Goal: Task Accomplishment & Management: Use online tool/utility

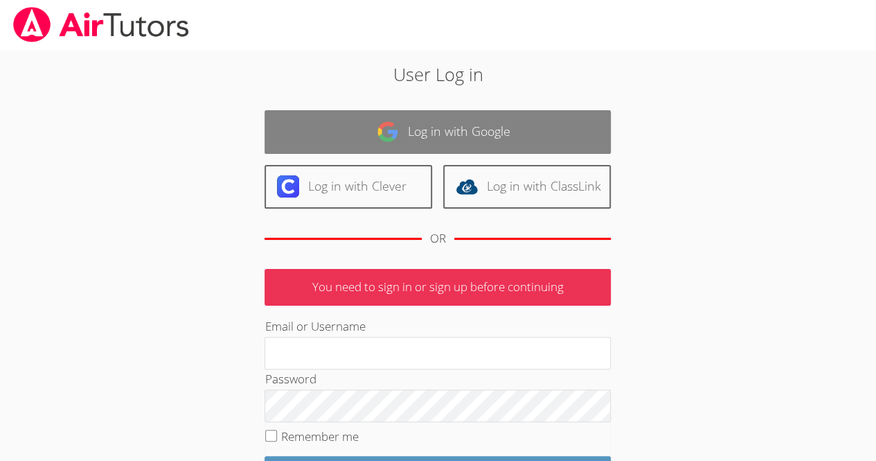
click at [346, 136] on link "Log in with Google" at bounding box center [438, 132] width 346 height 44
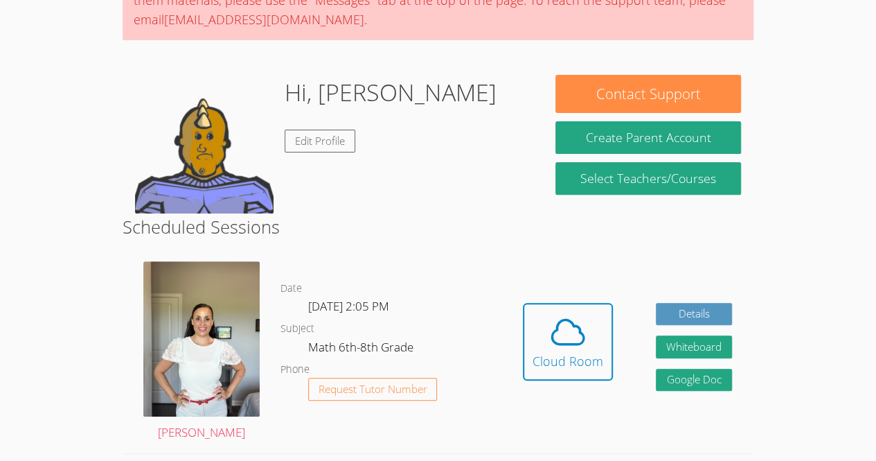
scroll to position [124, 0]
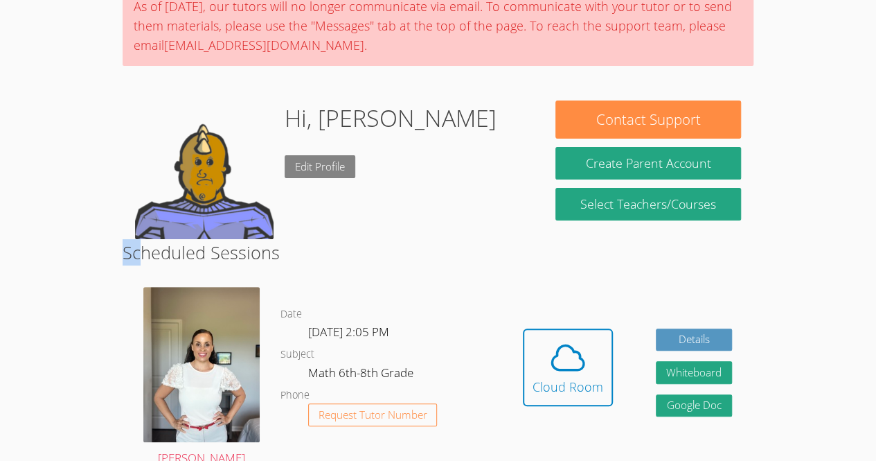
drag, startPoint x: 136, startPoint y: 89, endPoint x: 311, endPoint y: 166, distance: 190.7
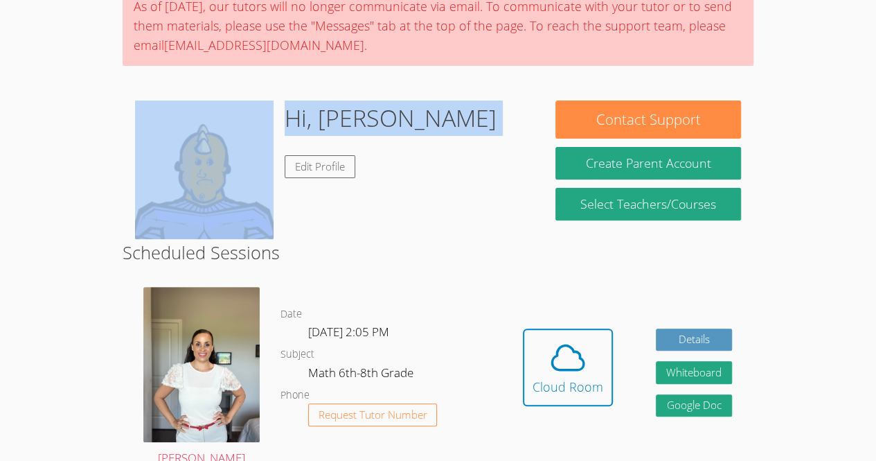
drag, startPoint x: 283, startPoint y: 179, endPoint x: 161, endPoint y: 149, distance: 124.8
click at [161, 149] on div "Hi, [PERSON_NAME] Edit Profile" at bounding box center [332, 169] width 395 height 139
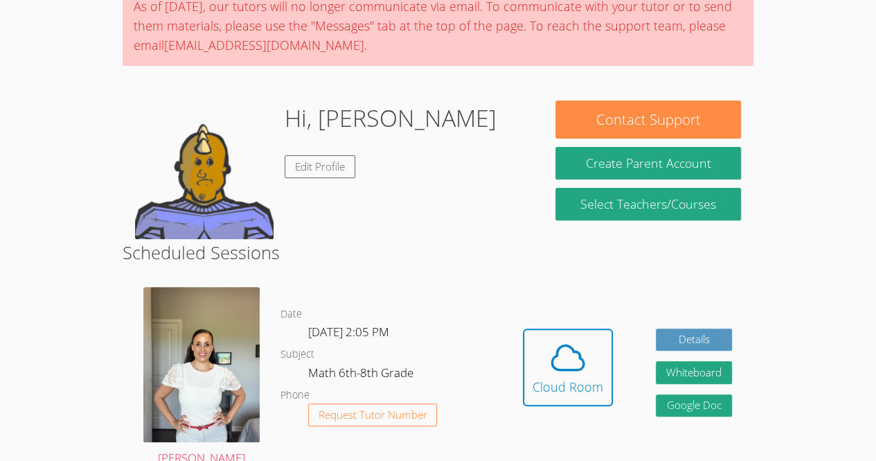
drag, startPoint x: 115, startPoint y: 92, endPoint x: 197, endPoint y: 121, distance: 86.8
click at [72, 181] on body "Home Programs Sessions Tutors Messages Billing Logout [PERSON_NAME] This sessio…" at bounding box center [438, 106] width 876 height 461
click at [546, 278] on div "Hidden Cloud Room Details Whiteboard Hidden Google Doc" at bounding box center [627, 377] width 252 height 202
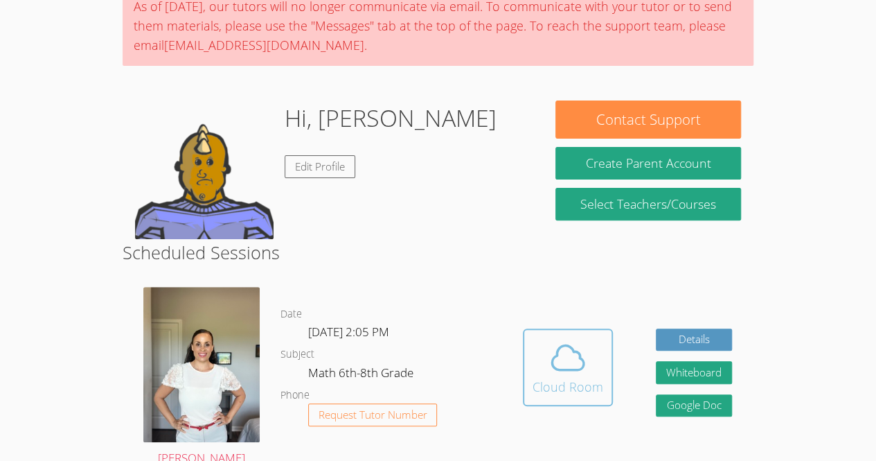
click at [585, 356] on icon at bounding box center [568, 357] width 39 height 39
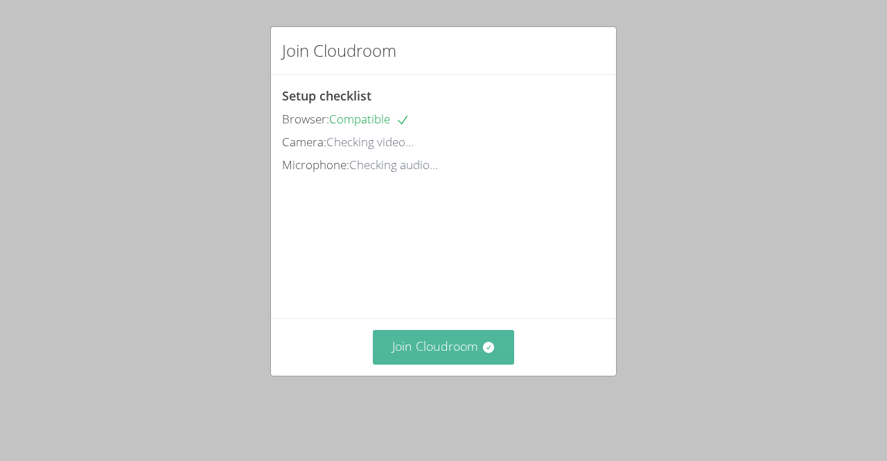
click at [454, 361] on button "Join Cloudroom" at bounding box center [444, 347] width 142 height 34
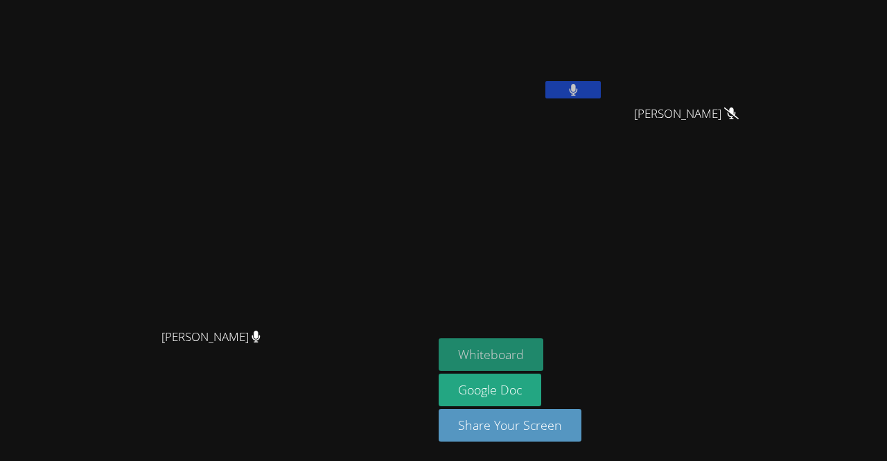
click at [543, 351] on button "Whiteboard" at bounding box center [490, 354] width 105 height 33
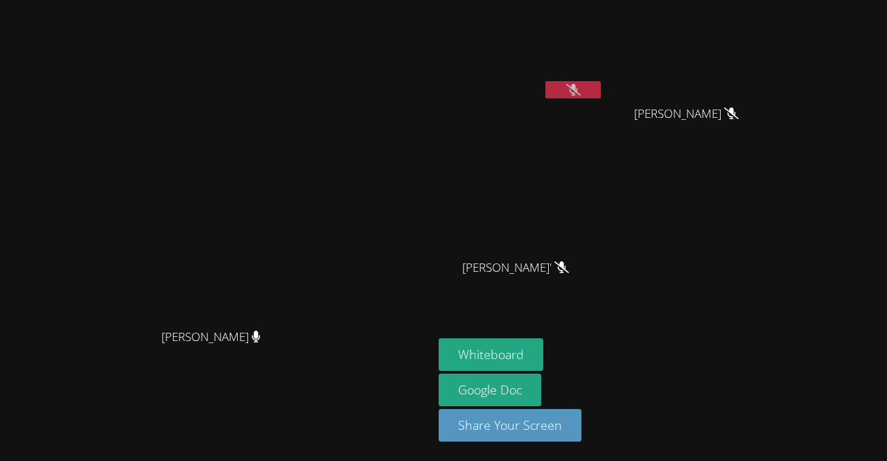
click at [580, 85] on icon at bounding box center [573, 90] width 15 height 12
click at [578, 85] on icon at bounding box center [573, 90] width 9 height 12
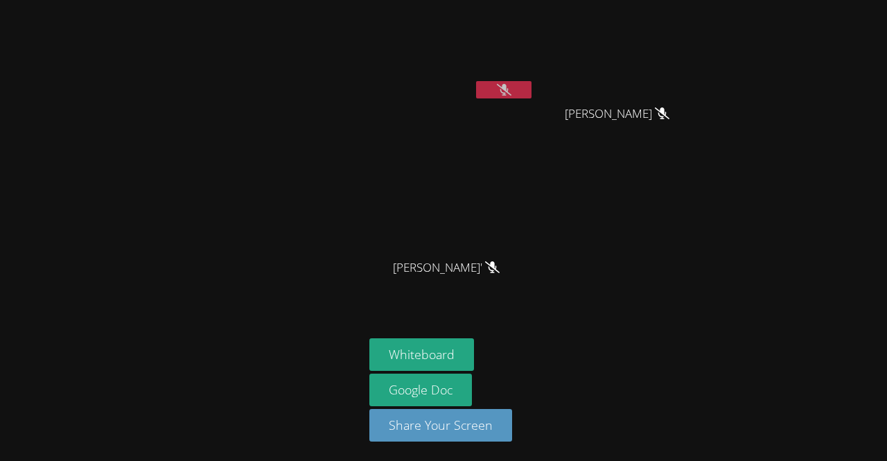
click at [281, 68] on div at bounding box center [182, 231] width 353 height 450
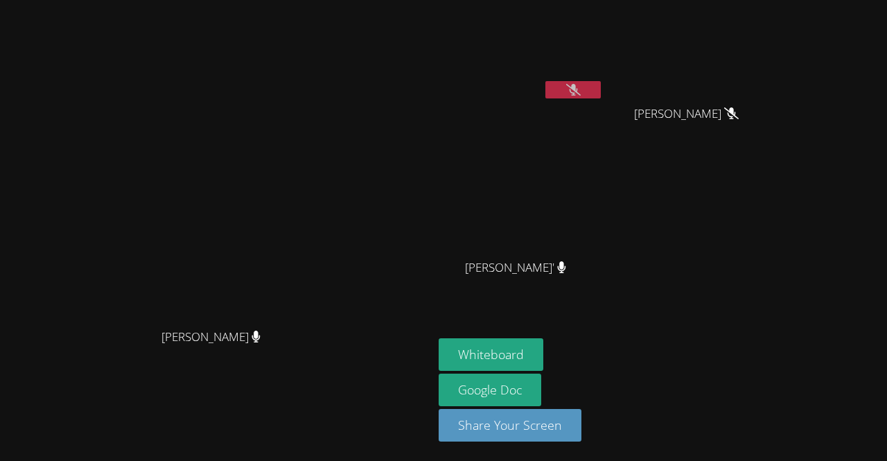
click at [601, 83] on button at bounding box center [572, 89] width 55 height 17
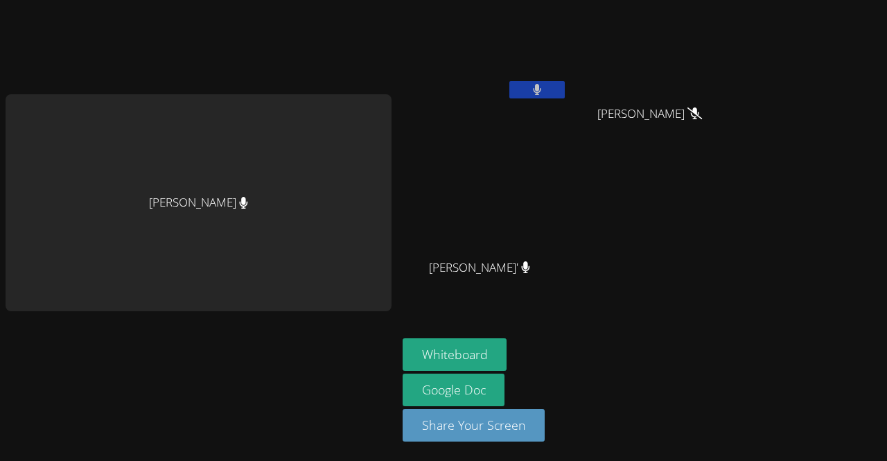
click at [523, 79] on video at bounding box center [484, 52] width 165 height 93
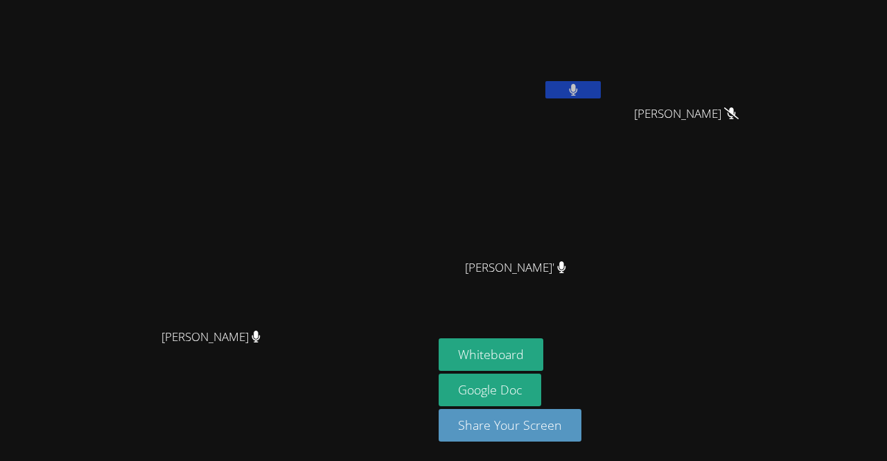
click at [577, 87] on icon at bounding box center [573, 90] width 8 height 12
click at [580, 88] on icon at bounding box center [573, 90] width 15 height 12
click at [601, 91] on button at bounding box center [572, 89] width 55 height 17
click at [580, 92] on icon at bounding box center [573, 90] width 15 height 12
click at [601, 86] on button at bounding box center [572, 89] width 55 height 17
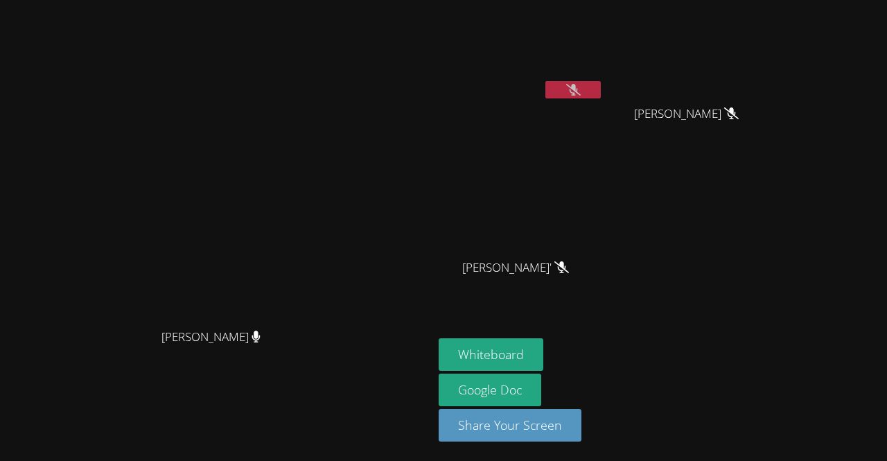
click at [601, 89] on button at bounding box center [572, 89] width 55 height 17
click at [601, 96] on button at bounding box center [572, 89] width 55 height 17
click at [601, 90] on button at bounding box center [572, 89] width 55 height 17
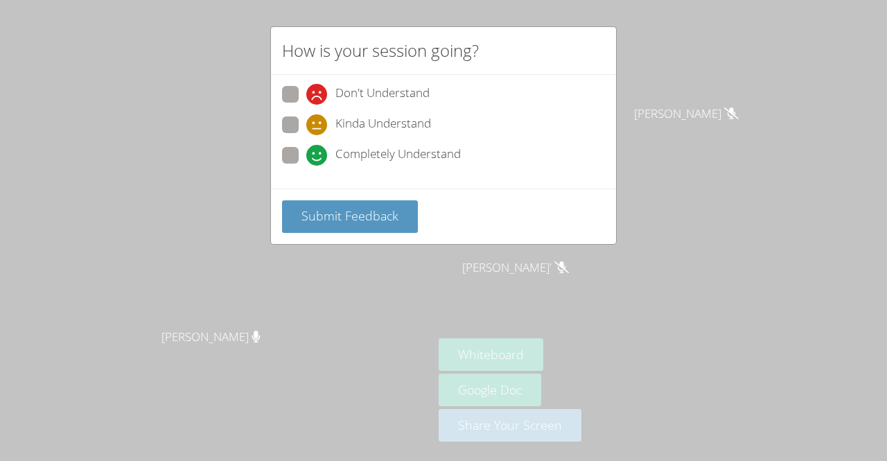
click at [302, 159] on label "Completely Understand" at bounding box center [371, 156] width 179 height 19
click at [306, 159] on input "Completely Understand" at bounding box center [312, 153] width 12 height 12
radio input "true"
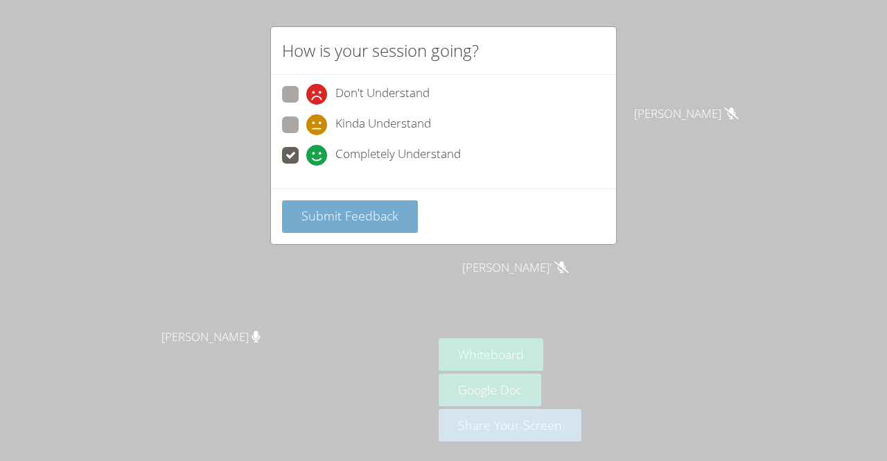
click at [338, 203] on button "Submit Feedback" at bounding box center [350, 216] width 136 height 33
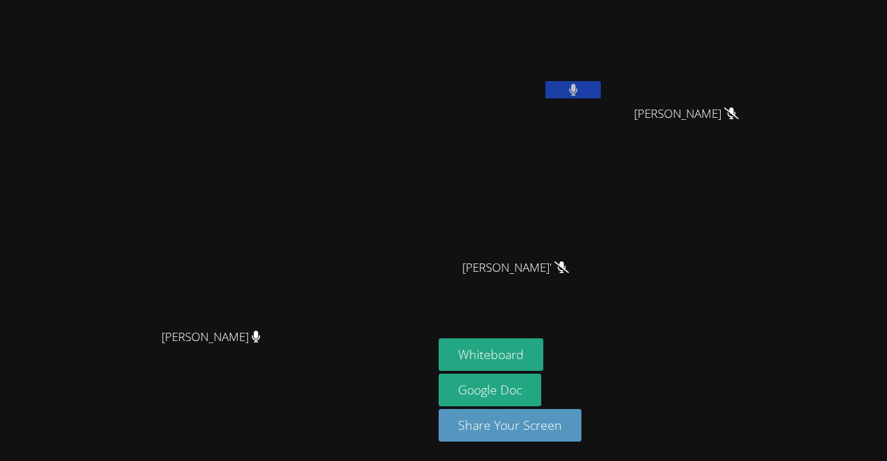
click at [577, 89] on icon at bounding box center [573, 90] width 8 height 12
click at [578, 92] on icon at bounding box center [573, 90] width 9 height 12
click at [603, 76] on video at bounding box center [520, 52] width 165 height 93
click at [601, 91] on button at bounding box center [572, 89] width 55 height 17
